Goal: Information Seeking & Learning: Understand process/instructions

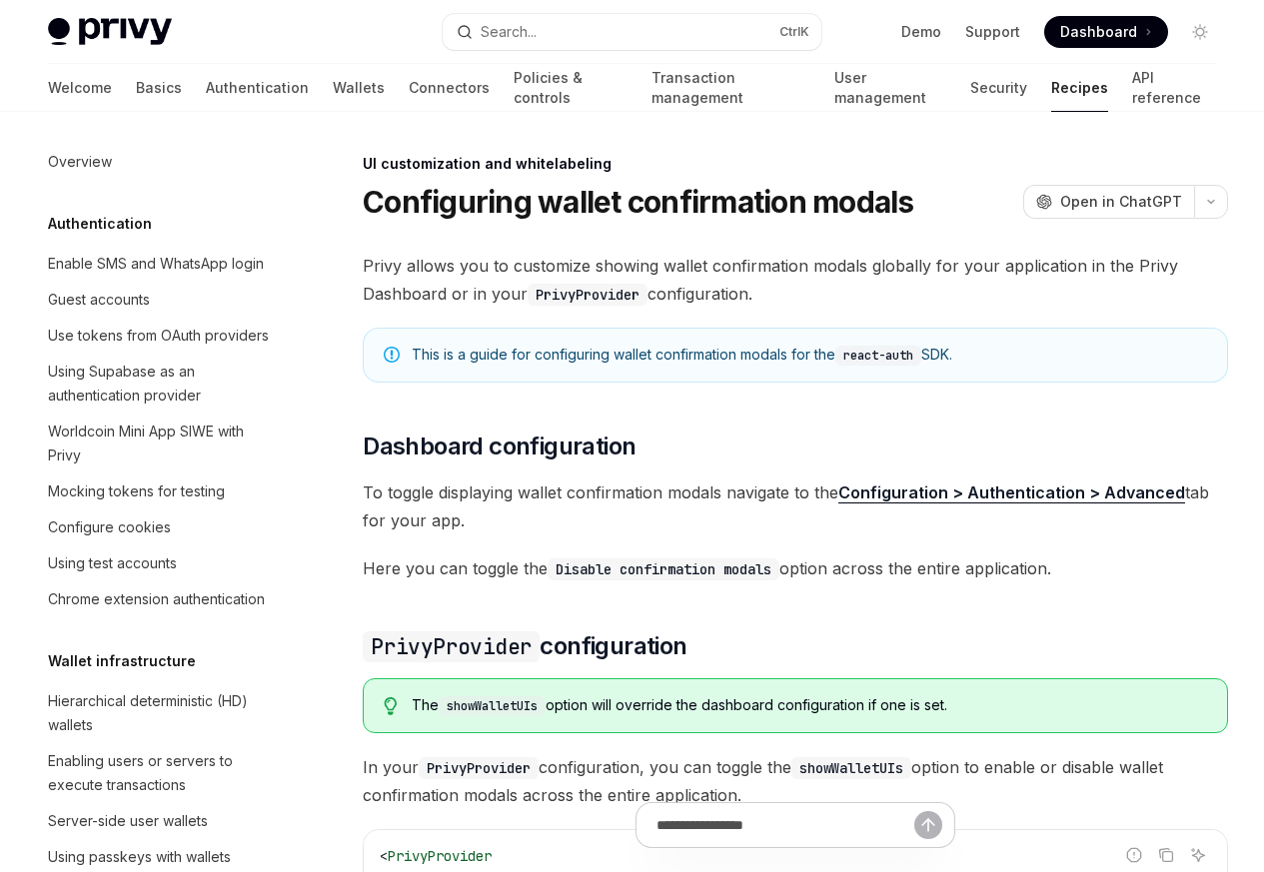
scroll to position [874, 0]
